Goal: Task Accomplishment & Management: Manage account settings

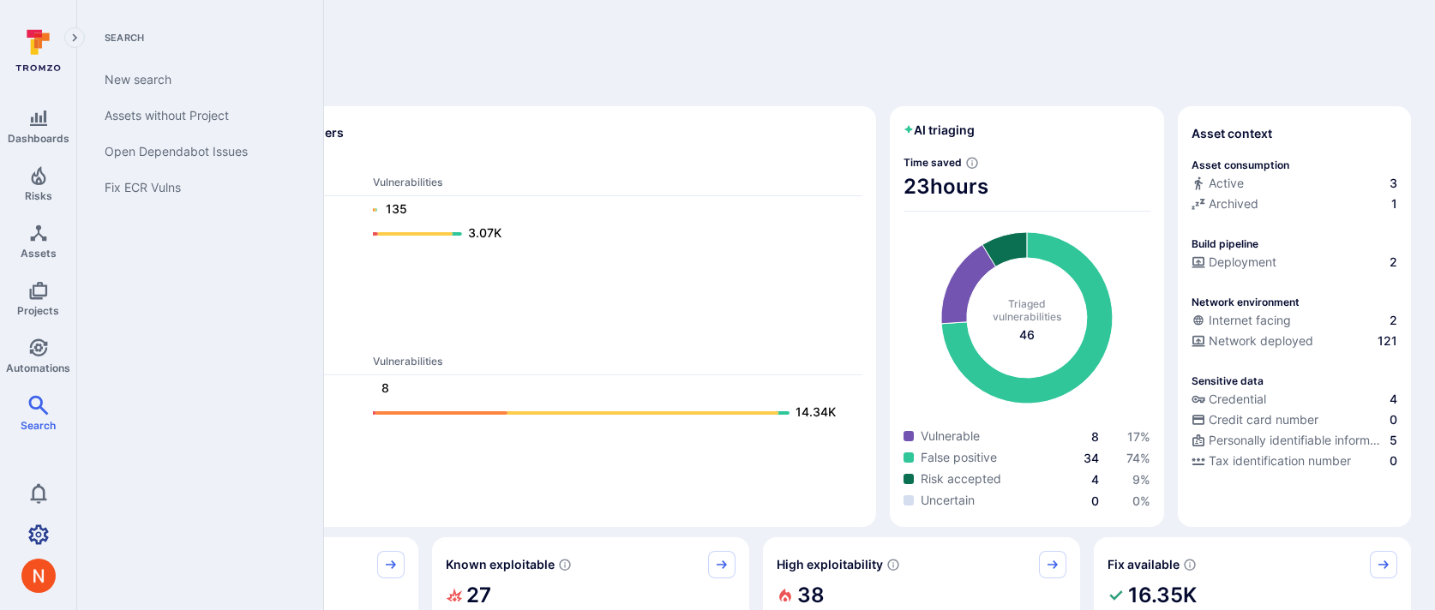
click at [35, 529] on icon "Settings" at bounding box center [38, 534] width 21 height 20
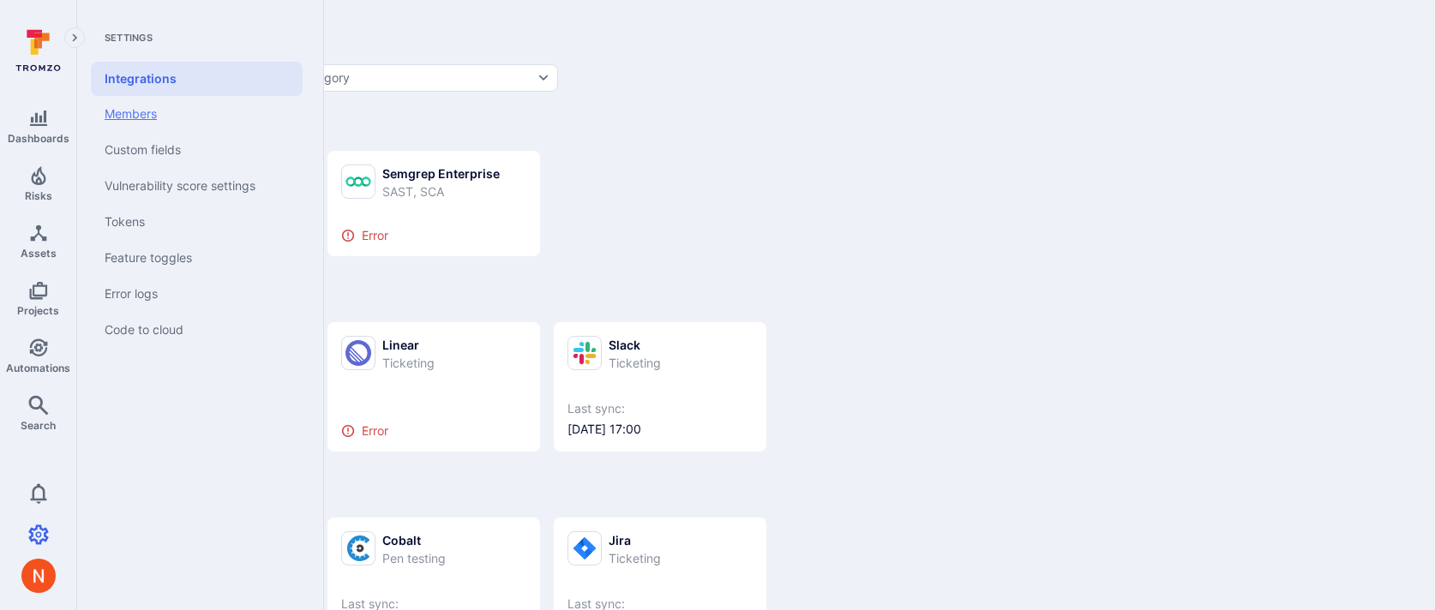
click at [147, 107] on link "Members" at bounding box center [197, 114] width 212 height 36
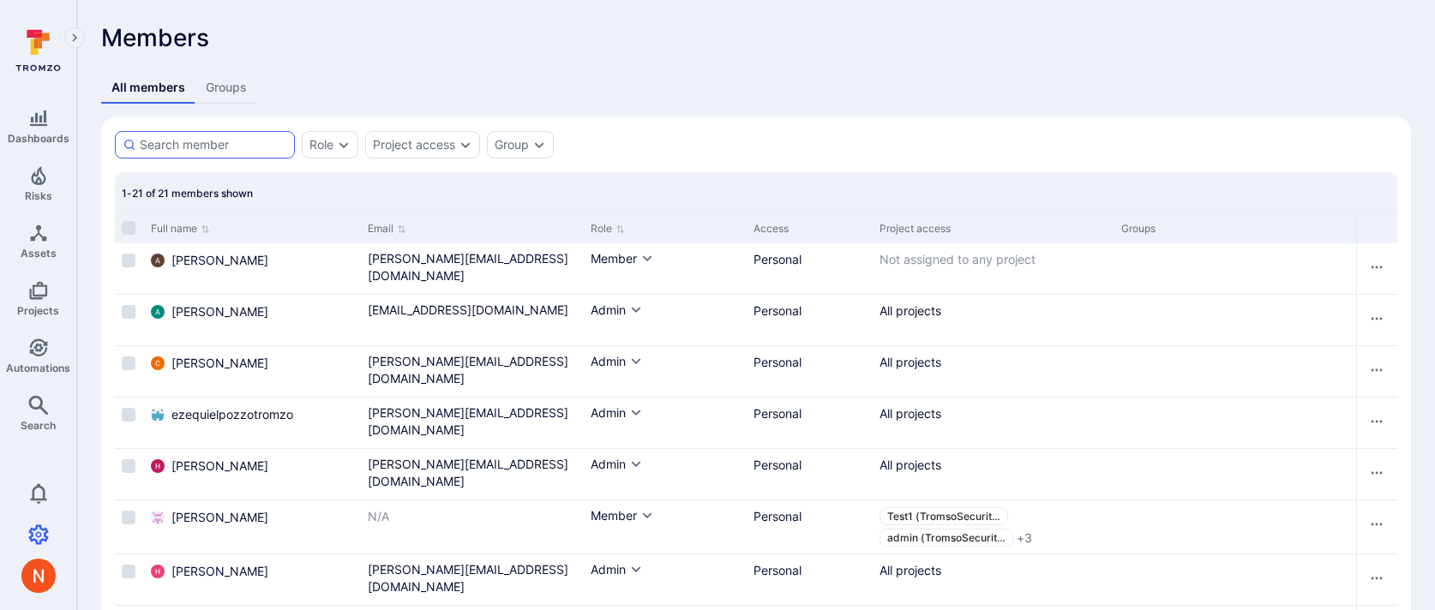
click at [246, 133] on div at bounding box center [205, 144] width 180 height 27
click at [246, 136] on input at bounding box center [213, 144] width 147 height 17
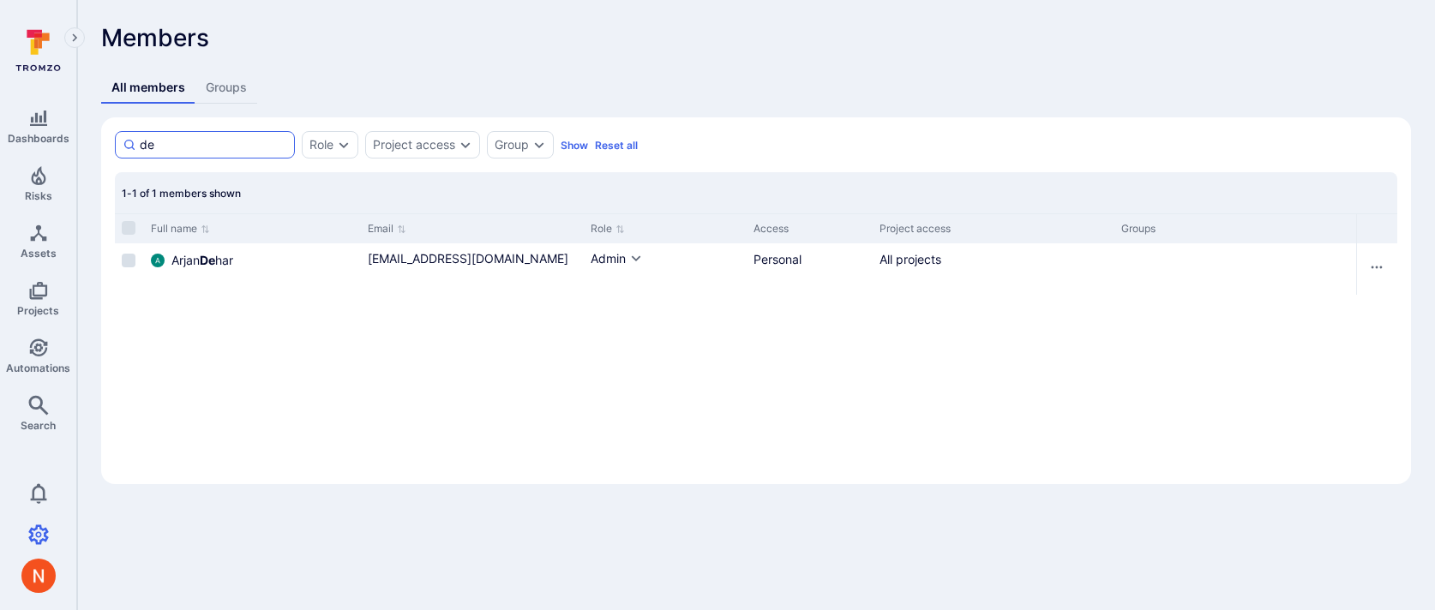
type input "d"
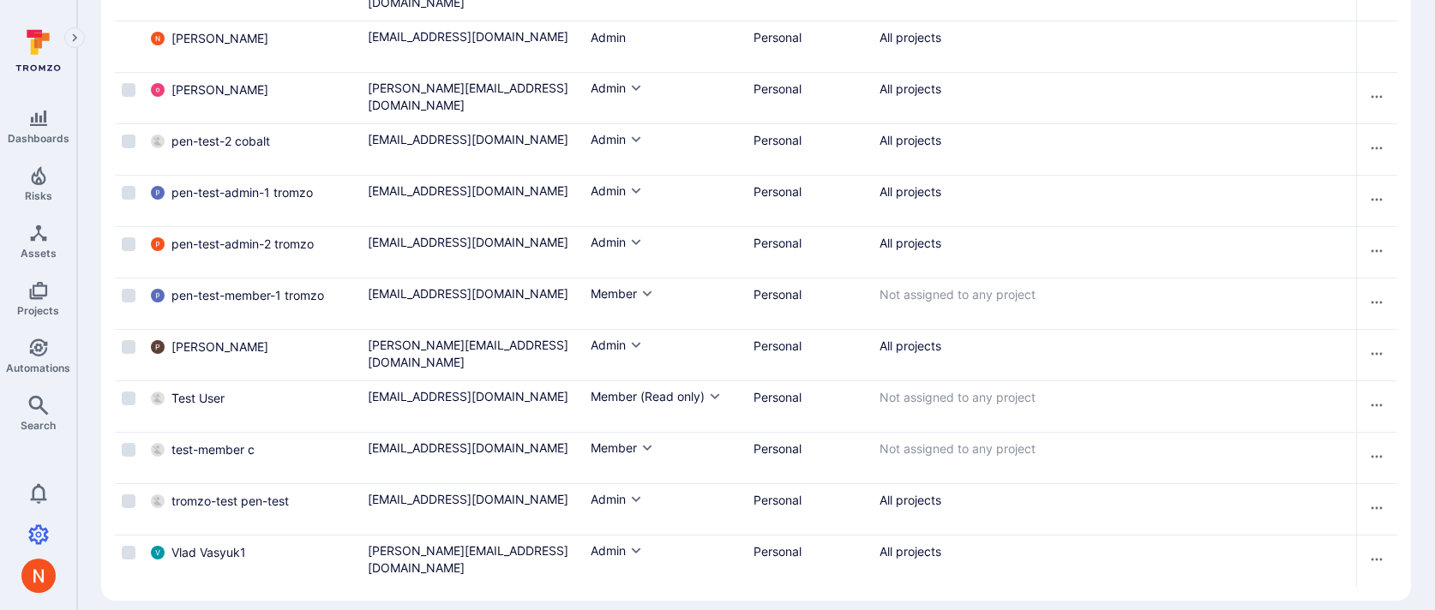
scroll to position [752, 0]
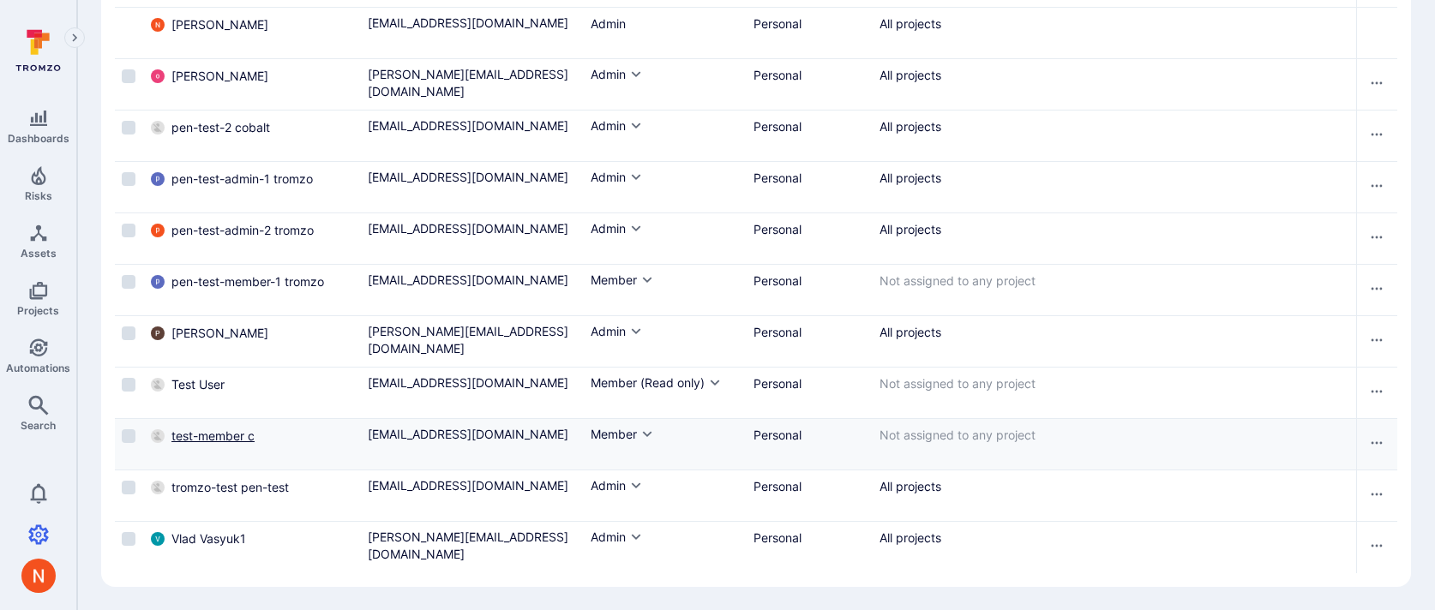
click at [194, 434] on span "test-member c" at bounding box center [212, 436] width 83 height 17
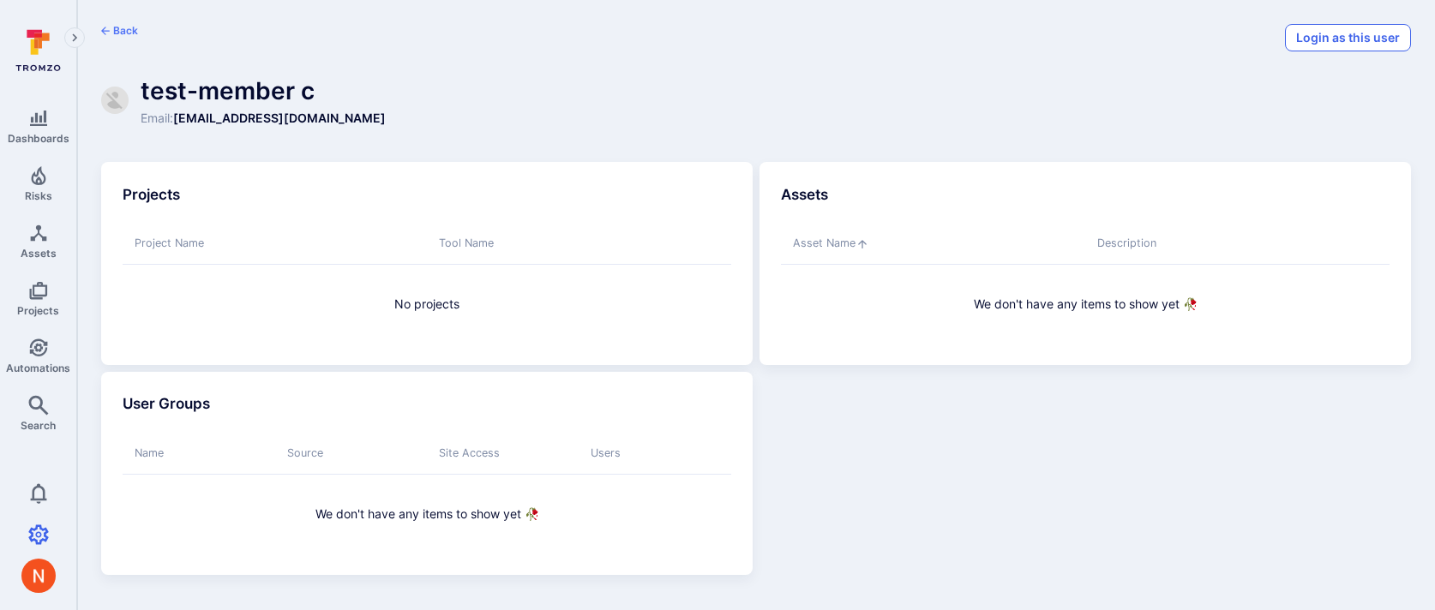
click at [1327, 41] on button "Login as this user" at bounding box center [1348, 37] width 126 height 27
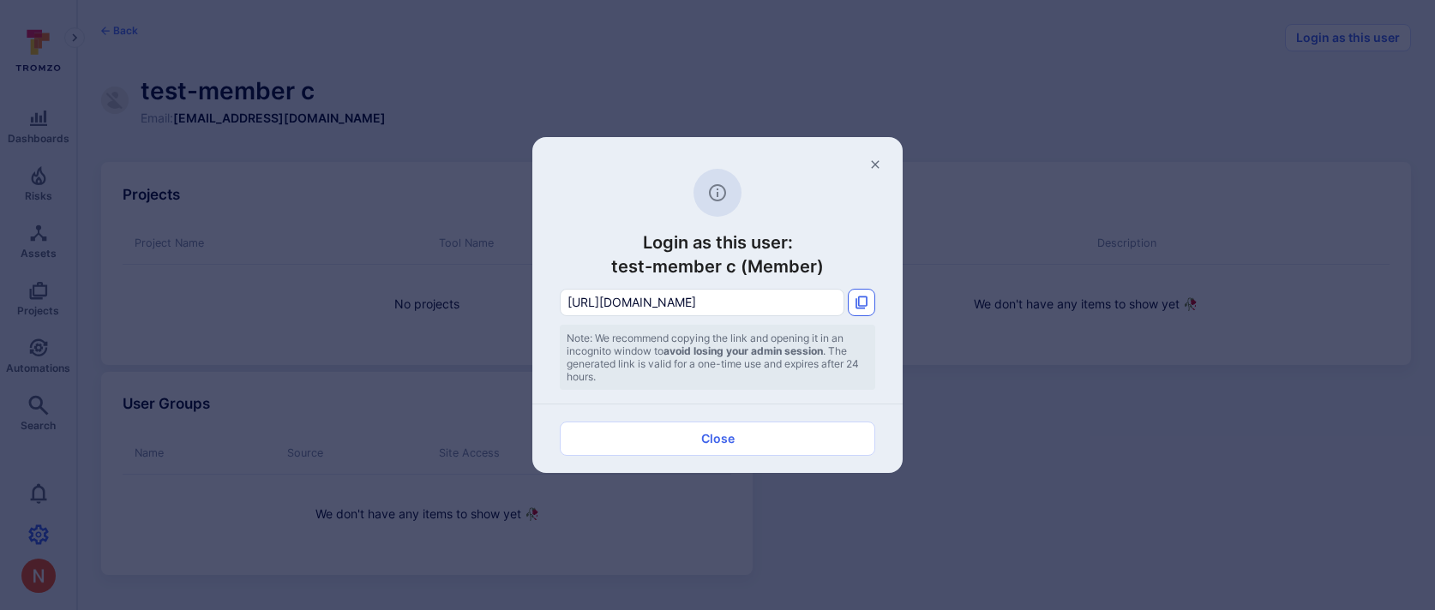
click at [866, 297] on icon "Copy link" at bounding box center [861, 303] width 14 height 14
click at [874, 156] on button "button" at bounding box center [874, 164] width 27 height 27
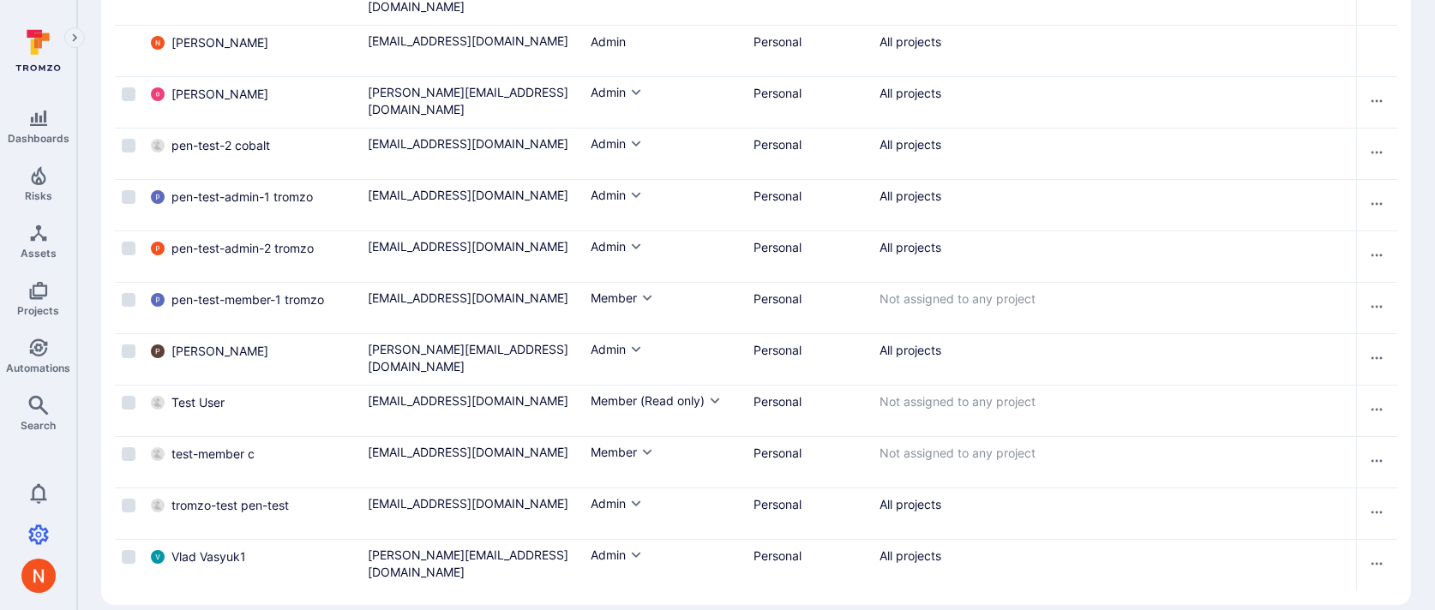
scroll to position [752, 0]
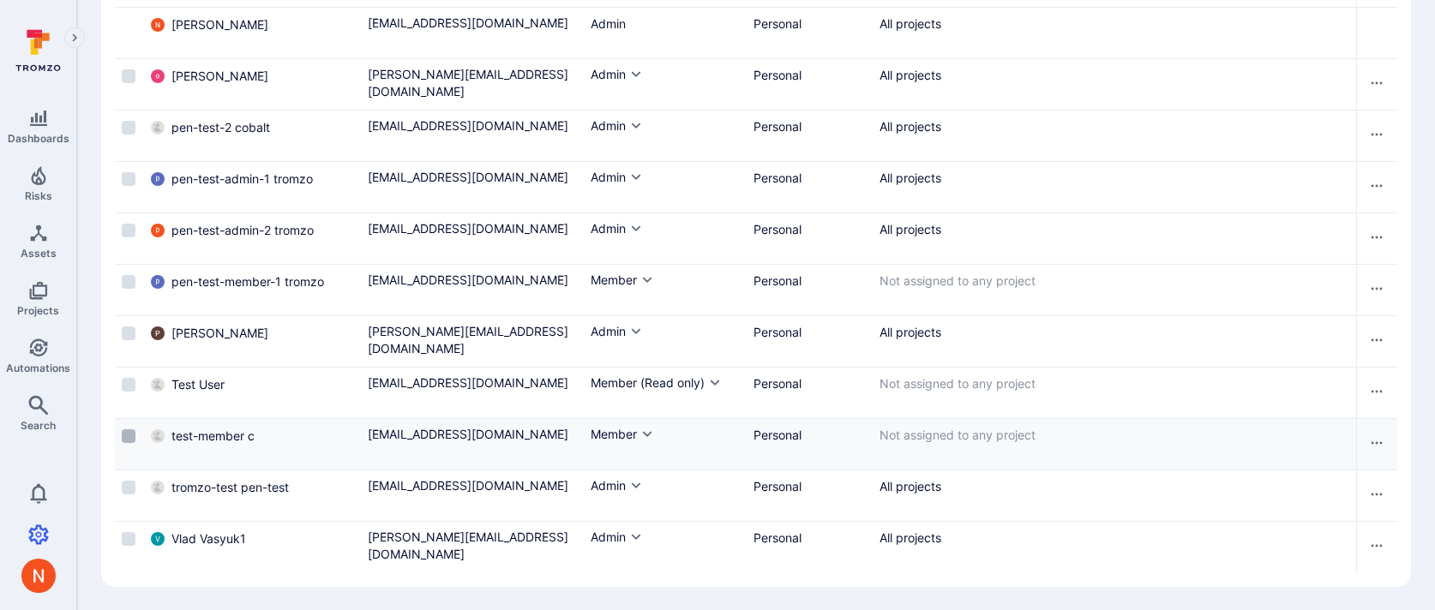
click at [130, 439] on input "Select row" at bounding box center [129, 436] width 14 height 14
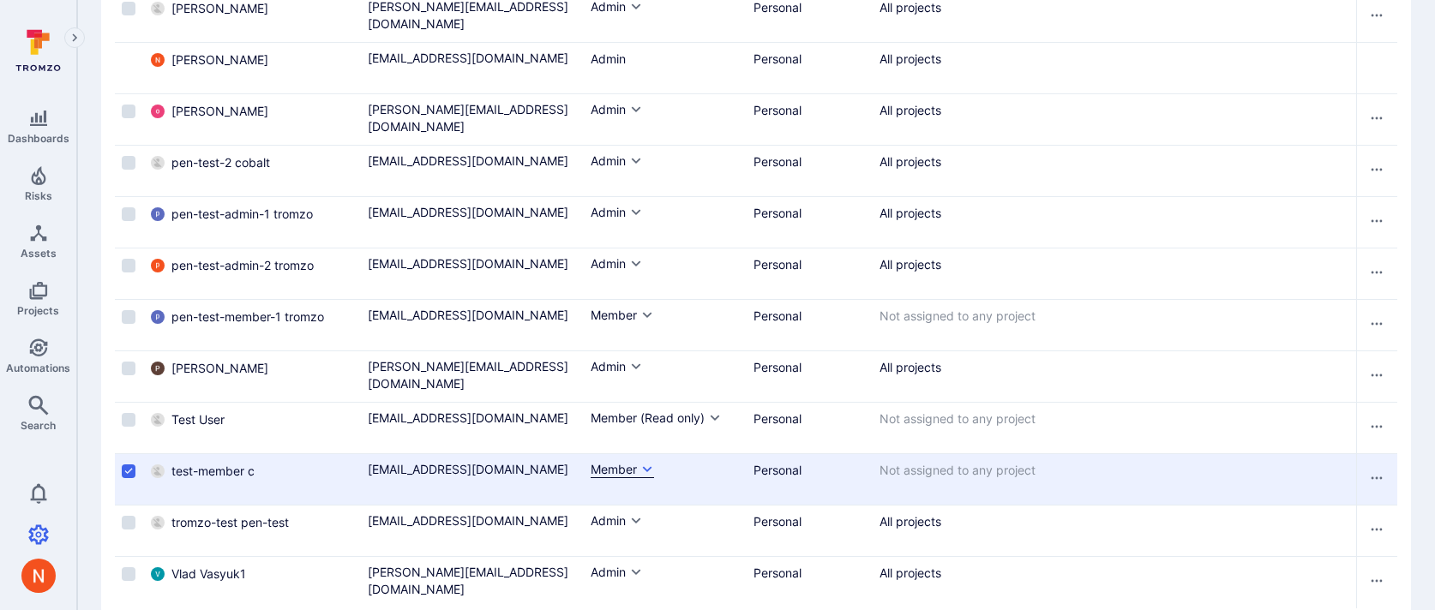
click at [626, 465] on div "Member" at bounding box center [613, 469] width 46 height 17
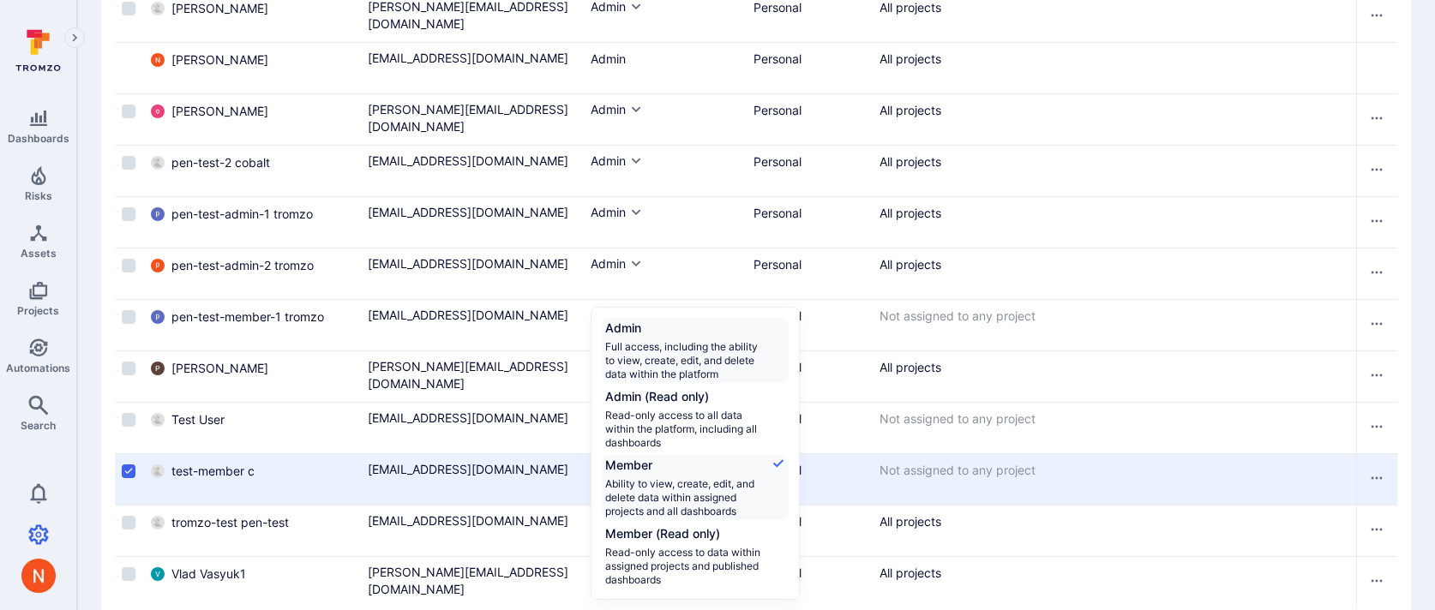
click at [674, 342] on span "Full access, including the ability to view, create, edit, and delete data withi…" at bounding box center [685, 360] width 161 height 41
click at [785, 320] on input "Admin Full access, including the ability to view, create, edit, and delete data…" at bounding box center [785, 320] width 0 height 0
checkbox input "true"
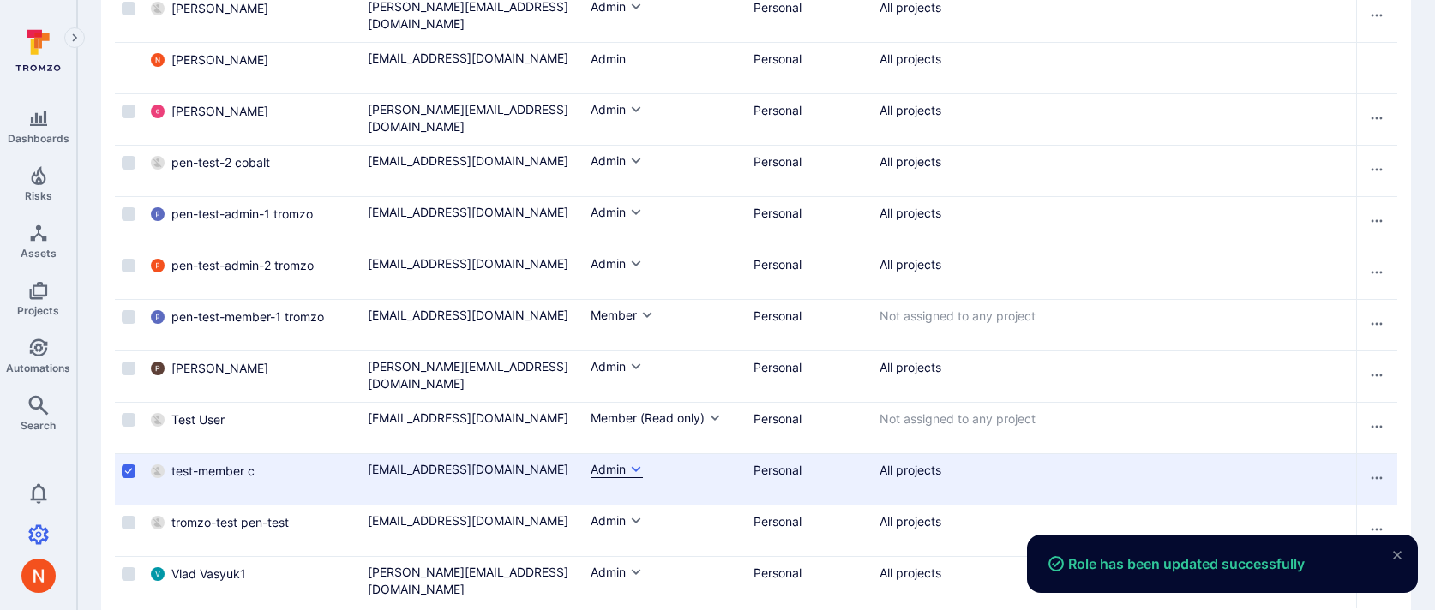
click at [629, 466] on button "Admin" at bounding box center [616, 469] width 52 height 17
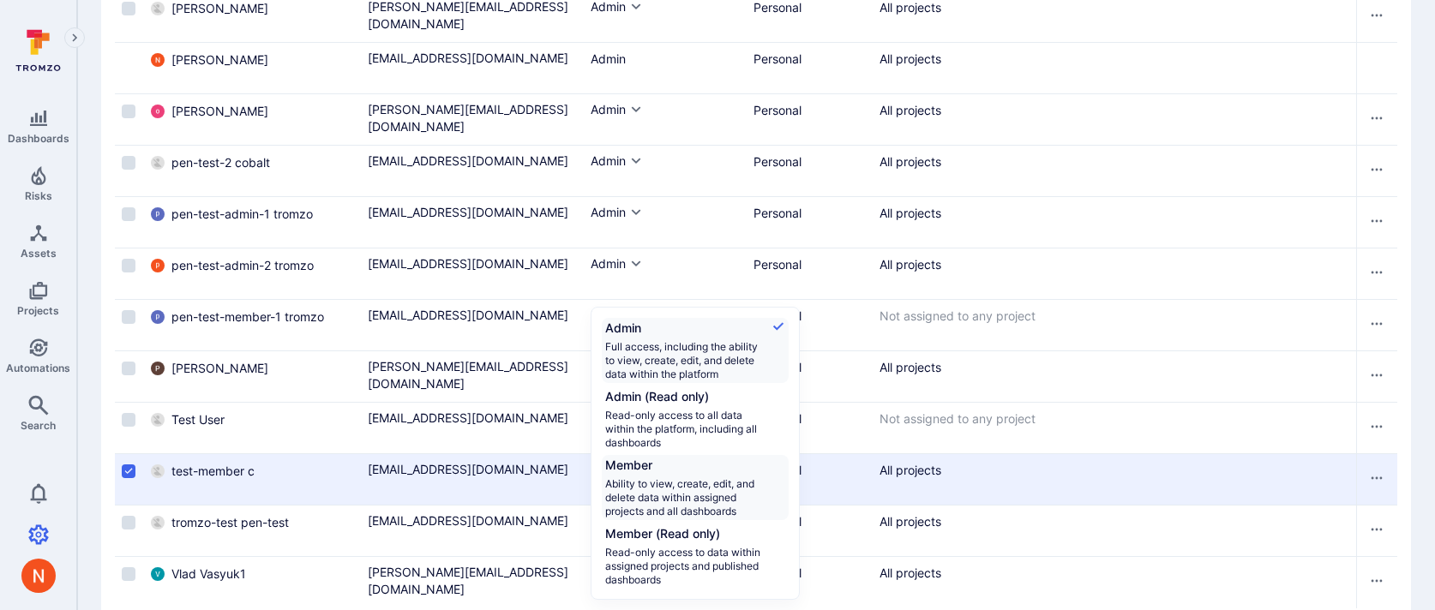
click at [644, 475] on span "Member" at bounding box center [685, 467] width 161 height 21
click at [785, 457] on input "Member Ability to view, create, edit, and delete data within assigned projects …" at bounding box center [785, 457] width 0 height 0
checkbox input "true"
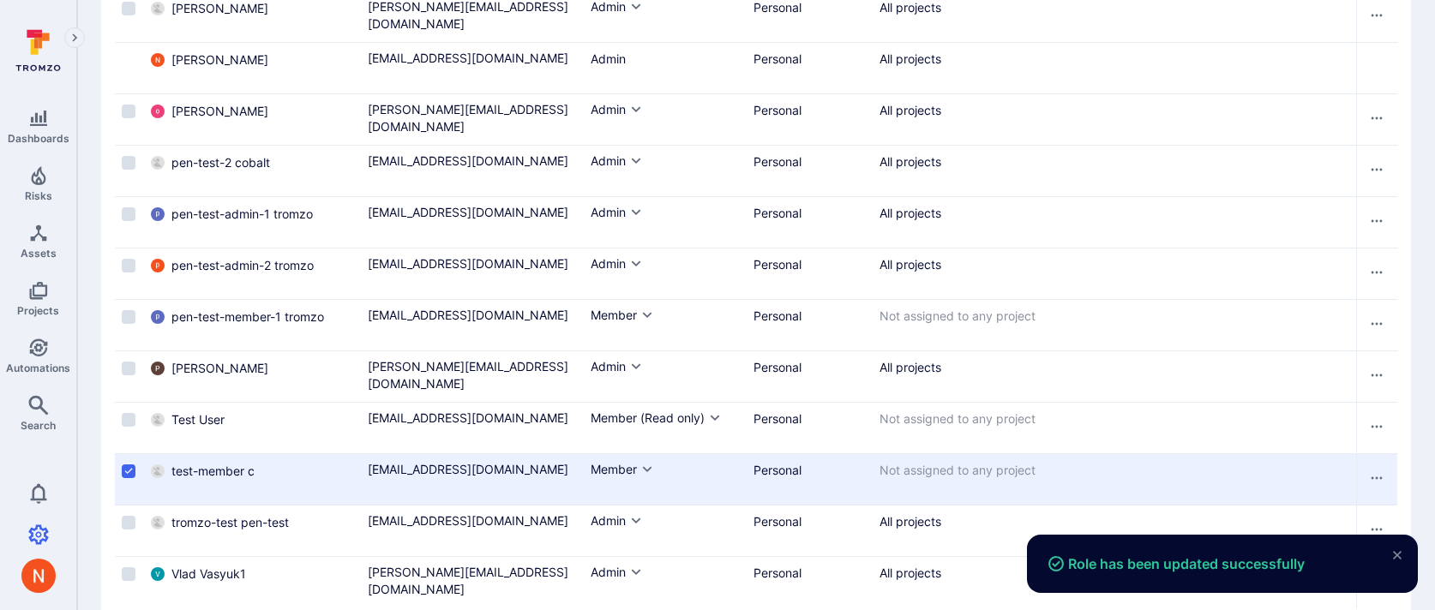
click at [136, 467] on label "Cell for selection" at bounding box center [128, 471] width 21 height 17
click at [135, 467] on input "Select row" at bounding box center [129, 471] width 14 height 14
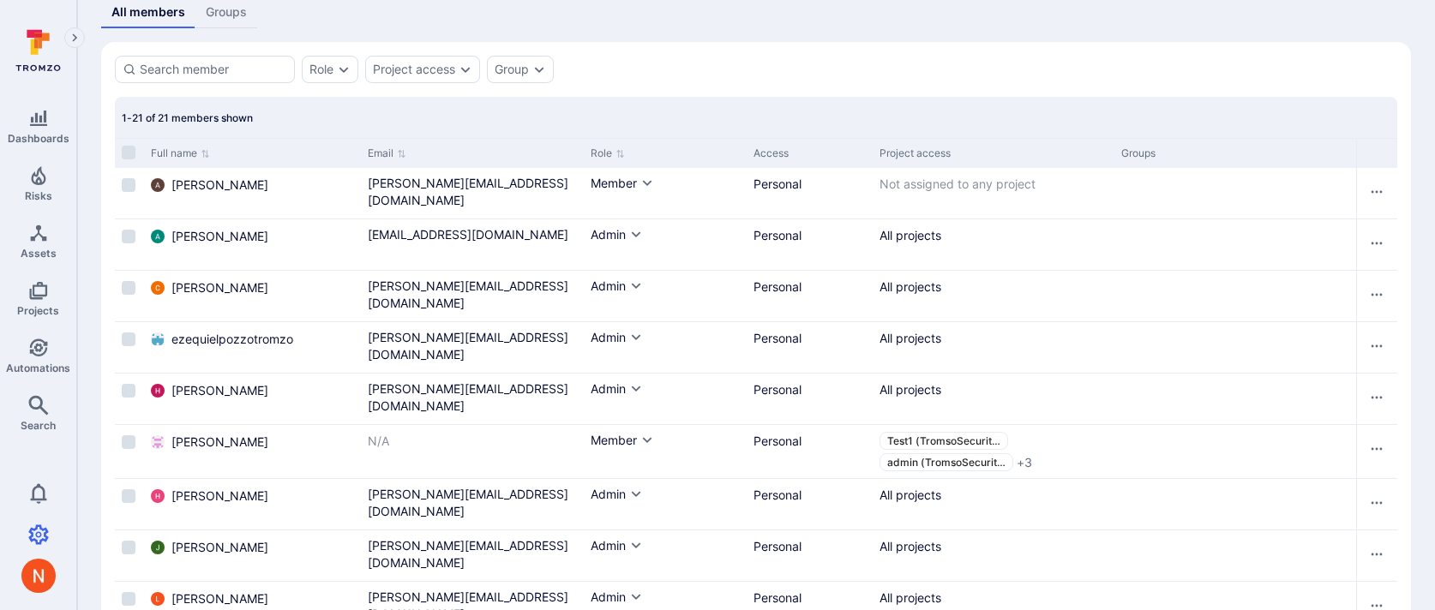
scroll to position [0, 0]
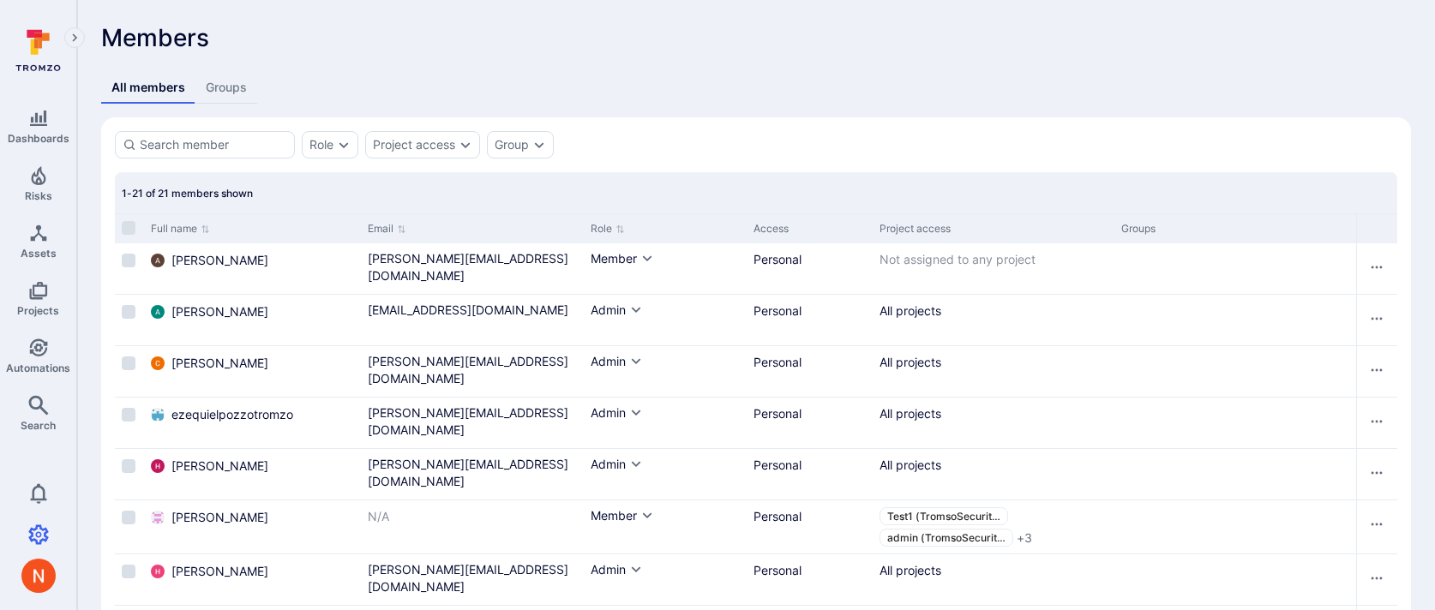
click at [932, 101] on div "All members Groups" at bounding box center [755, 88] width 1309 height 32
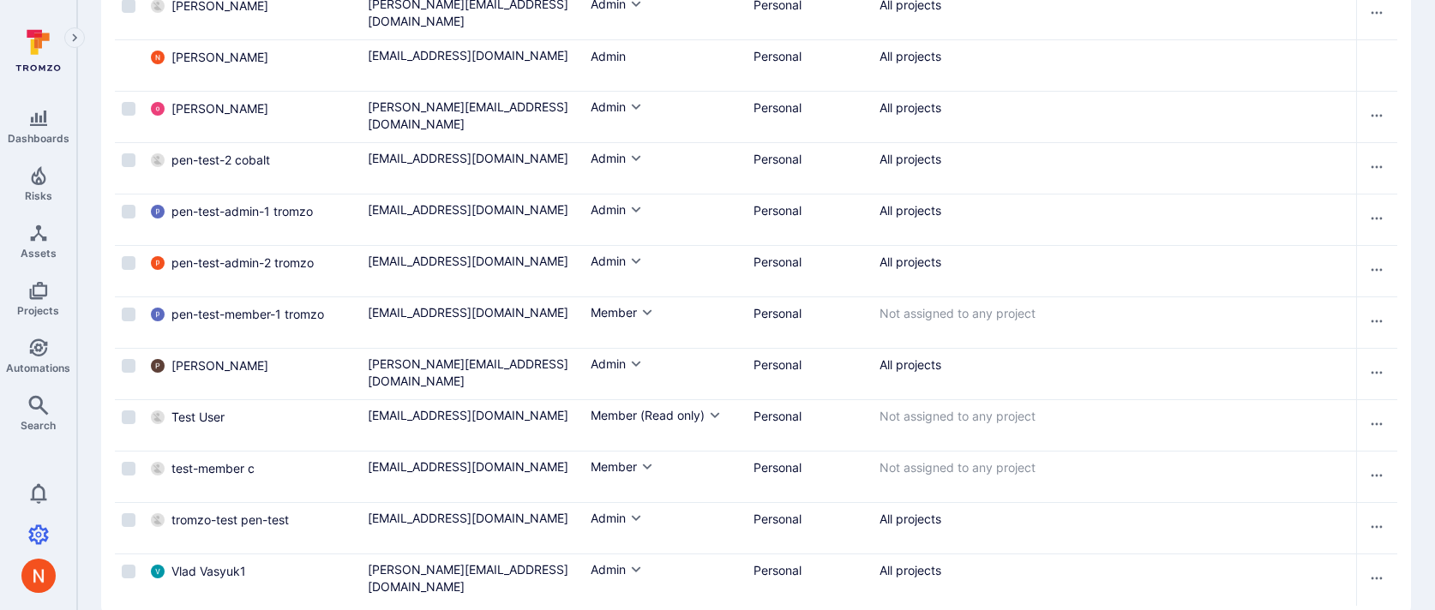
scroll to position [752, 0]
